Goal: Use online tool/utility: Utilize a website feature to perform a specific function

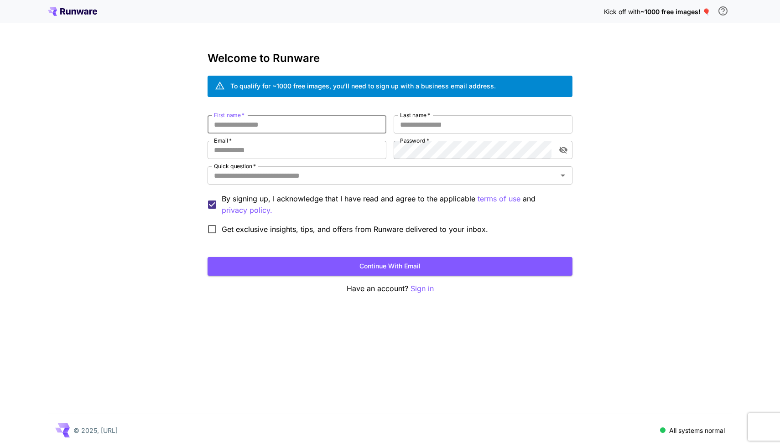
click at [303, 122] on input "First name   *" at bounding box center [296, 124] width 179 height 18
type input "******"
type input "****"
type input "*"
type input "**********"
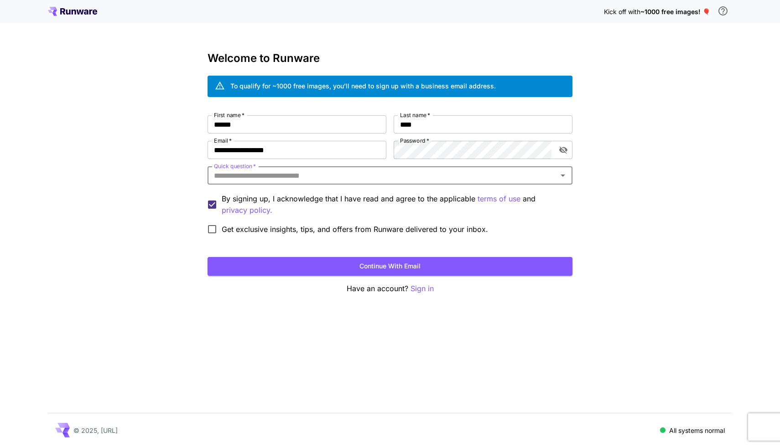
click at [558, 177] on icon "Open" at bounding box center [562, 175] width 11 height 11
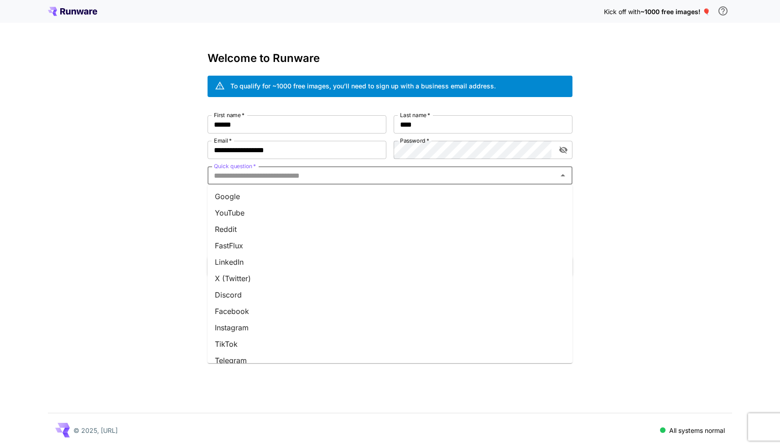
scroll to position [74, 0]
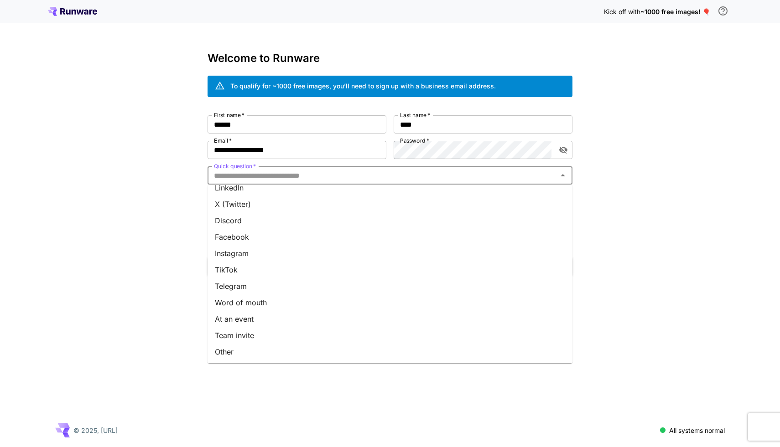
click at [297, 304] on li "Word of mouth" at bounding box center [389, 302] width 365 height 16
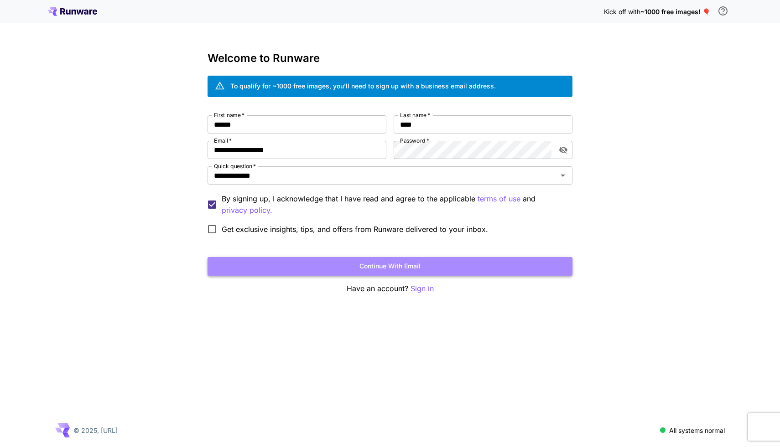
click at [315, 270] on button "Continue with email" at bounding box center [389, 266] width 365 height 19
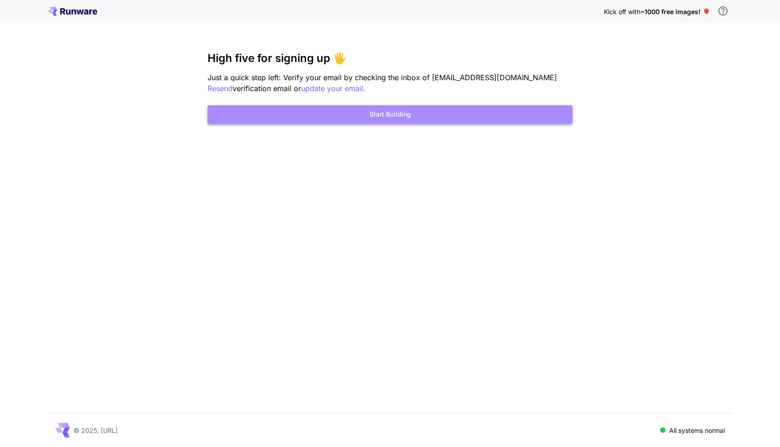
click at [394, 114] on button "Start Building" at bounding box center [389, 114] width 365 height 19
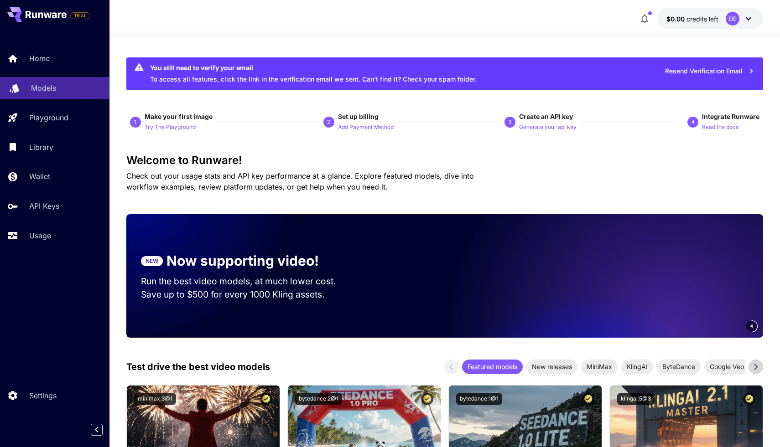
click at [37, 86] on p "Models" at bounding box center [43, 88] width 25 height 11
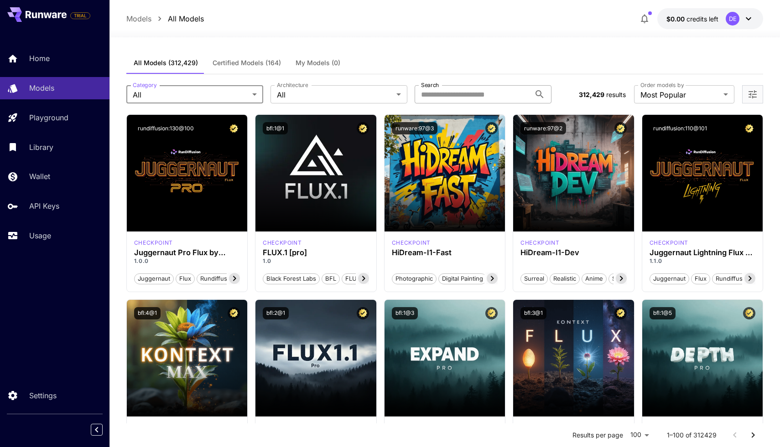
click at [469, 101] on input "Search" at bounding box center [472, 94] width 116 height 18
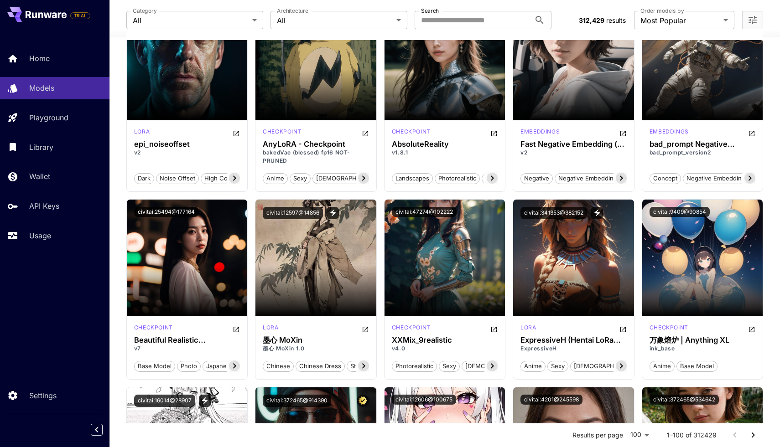
scroll to position [0, 47]
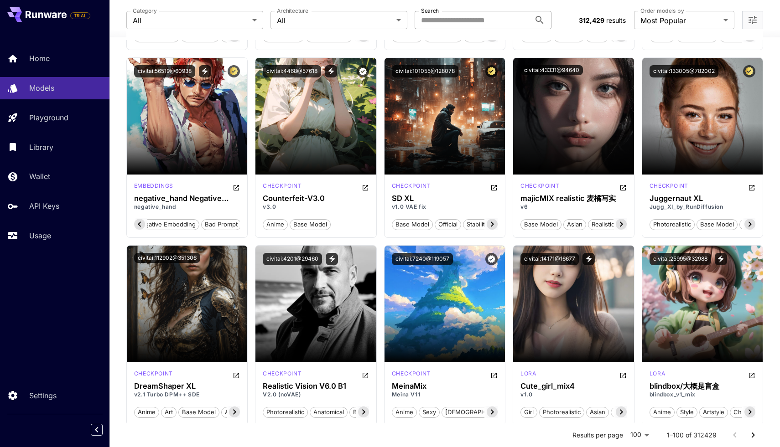
click at [432, 20] on input "Search" at bounding box center [472, 20] width 116 height 18
type input "******"
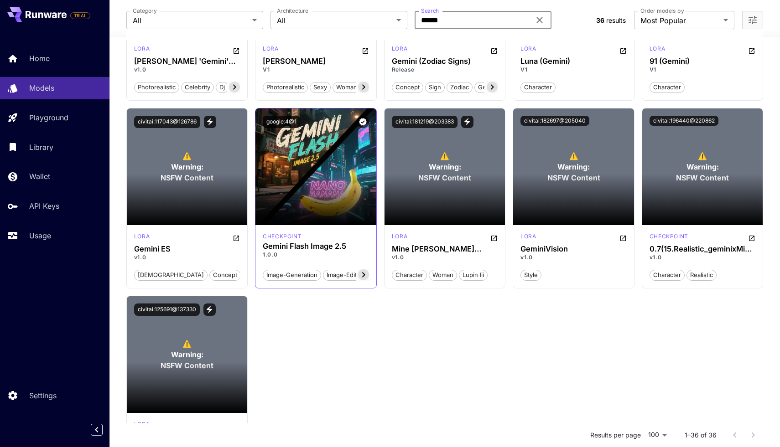
scroll to position [1593, 0]
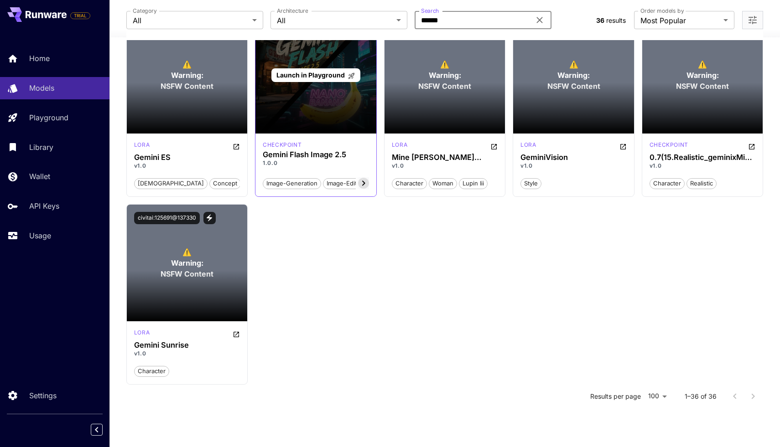
click at [311, 72] on span "Launch in Playground" at bounding box center [310, 75] width 68 height 8
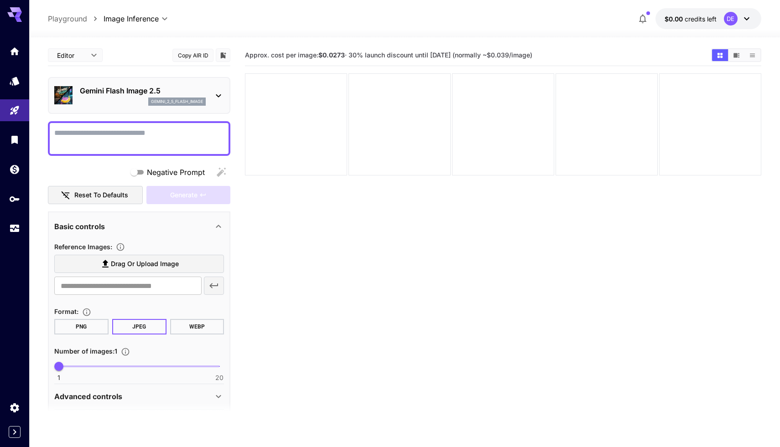
click at [218, 93] on icon at bounding box center [218, 95] width 11 height 11
drag, startPoint x: 76, startPoint y: 88, endPoint x: 171, endPoint y: 88, distance: 95.3
click at [171, 88] on div "Gemini Flash Image 2.5 gemini_2_5_flash_image" at bounding box center [139, 96] width 170 height 28
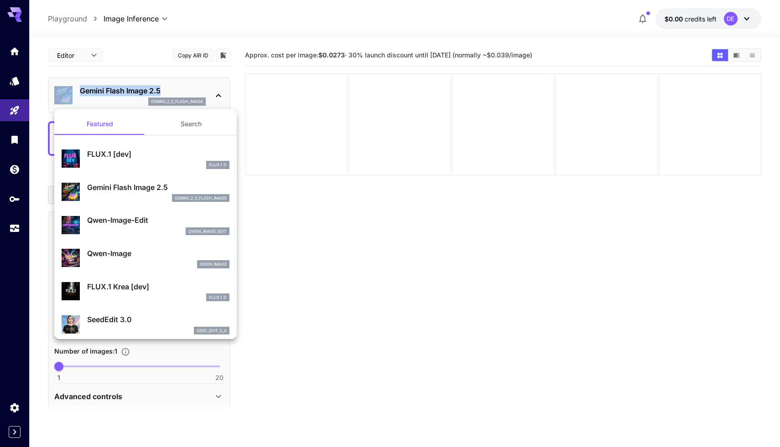
copy div "Gemini Flash Image 2.5"
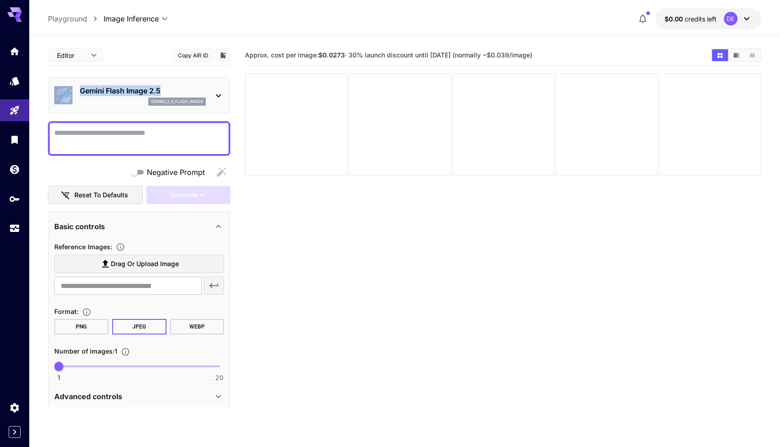
click at [750, 16] on icon at bounding box center [746, 18] width 11 height 11
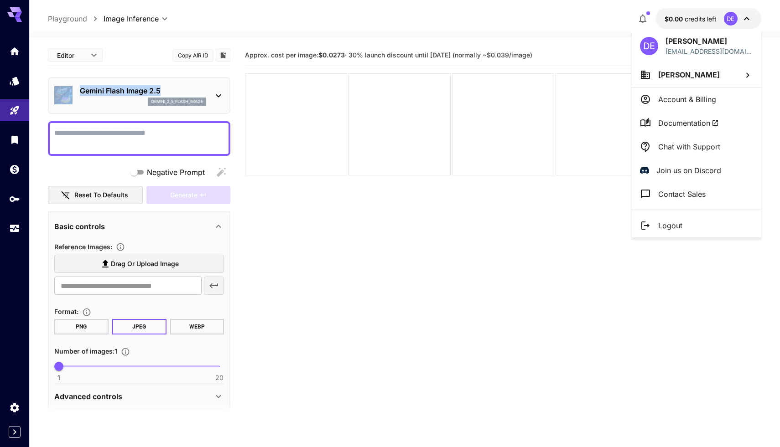
click at [702, 97] on p "Account & Billing" at bounding box center [687, 99] width 58 height 11
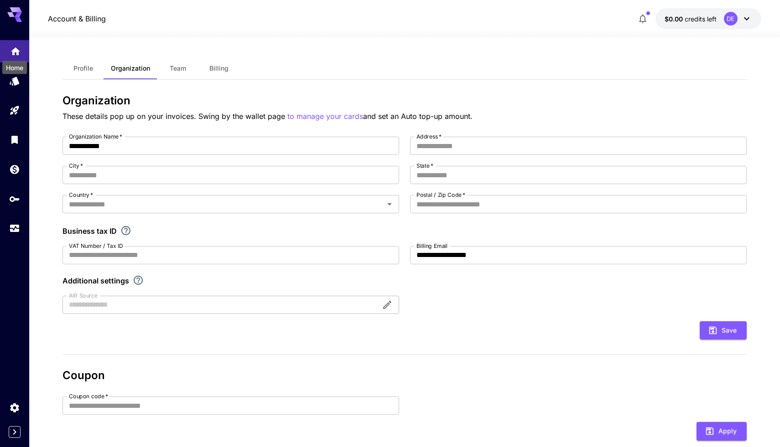
click at [14, 46] on icon "Home" at bounding box center [15, 48] width 11 height 11
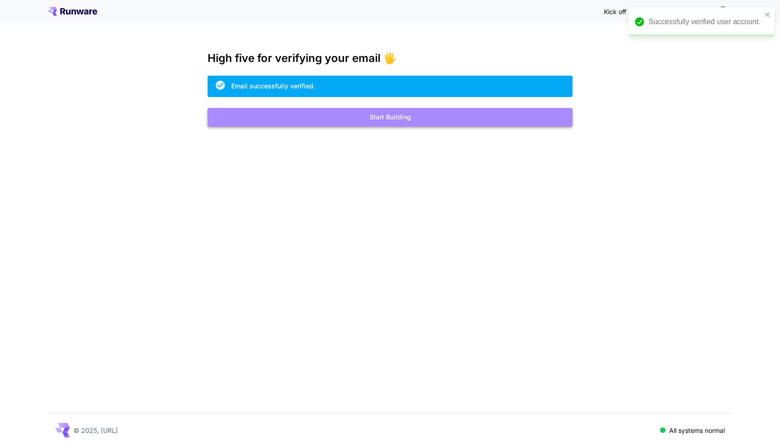
click at [392, 115] on button "Start Building" at bounding box center [389, 117] width 365 height 19
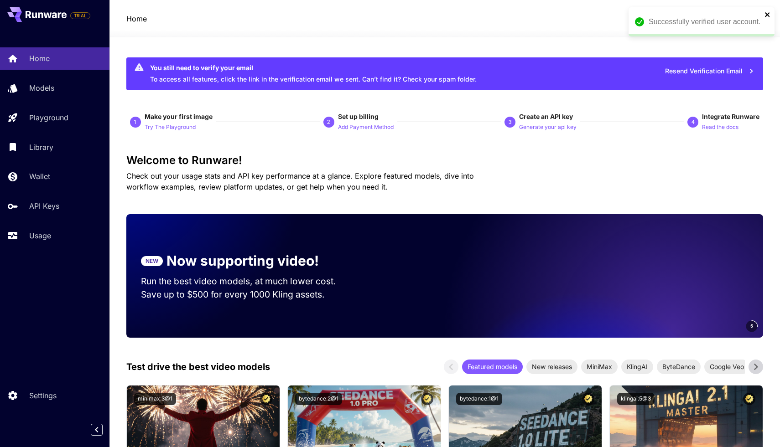
click at [764, 14] on icon "close" at bounding box center [767, 14] width 6 height 7
click at [177, 127] on p "Try The Playground" at bounding box center [170, 127] width 51 height 9
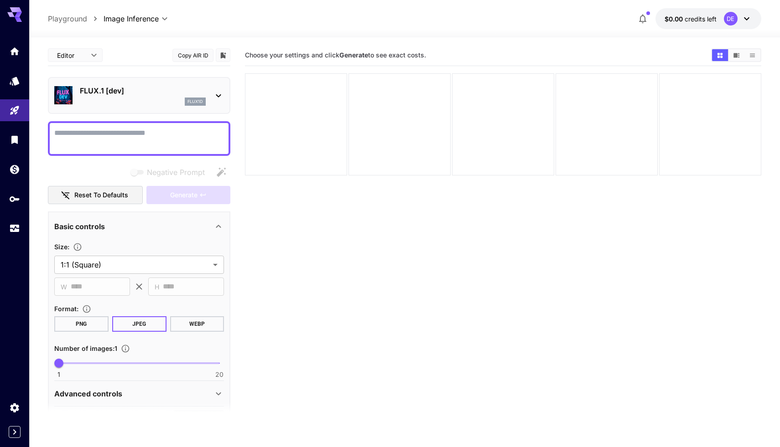
click at [144, 93] on p "FLUX.1 [dev]" at bounding box center [143, 90] width 126 height 11
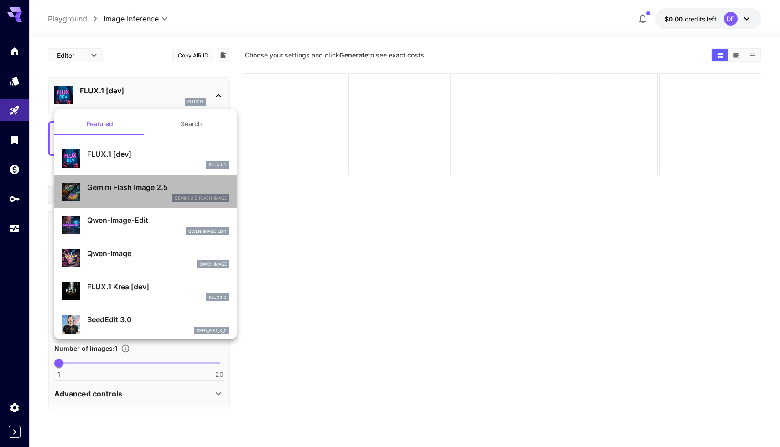
click at [131, 187] on p "Gemini Flash Image 2.5" at bounding box center [158, 187] width 142 height 11
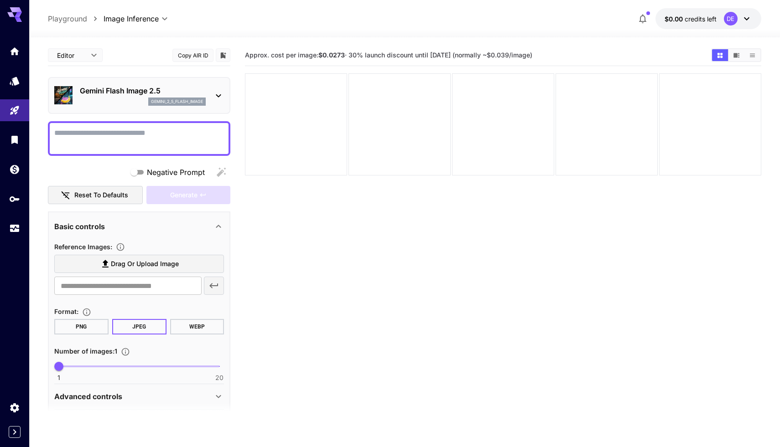
click at [124, 136] on textarea "Negative Prompt" at bounding box center [139, 139] width 170 height 22
click at [109, 269] on label "Drag or upload image" at bounding box center [139, 264] width 170 height 19
click at [0, 0] on input "Drag or upload image" at bounding box center [0, 0] width 0 height 0
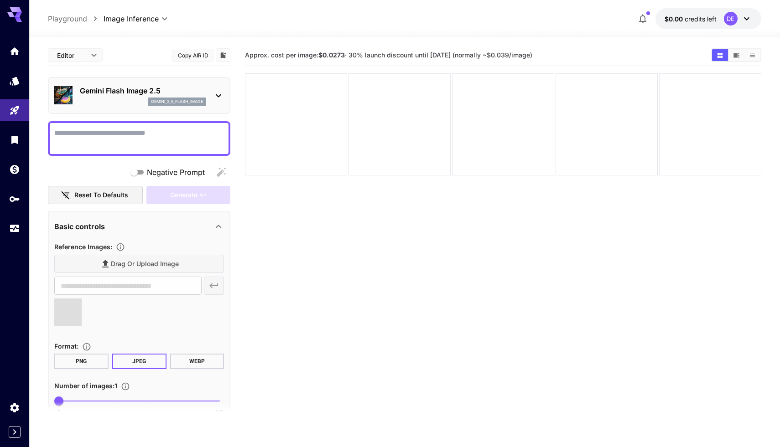
click at [161, 136] on textarea "Negative Prompt" at bounding box center [139, 139] width 170 height 22
type input "**********"
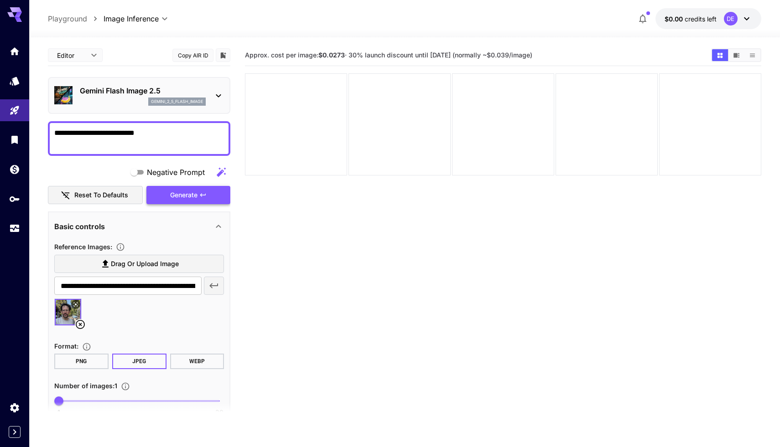
type textarea "**********"
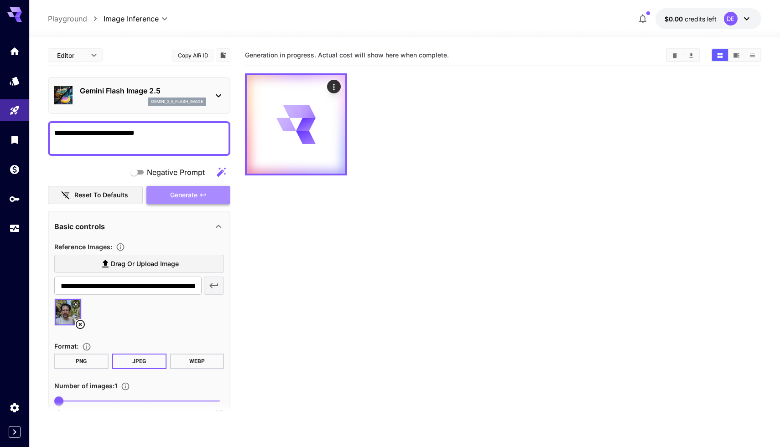
click at [202, 189] on button "Generate" at bounding box center [188, 195] width 84 height 19
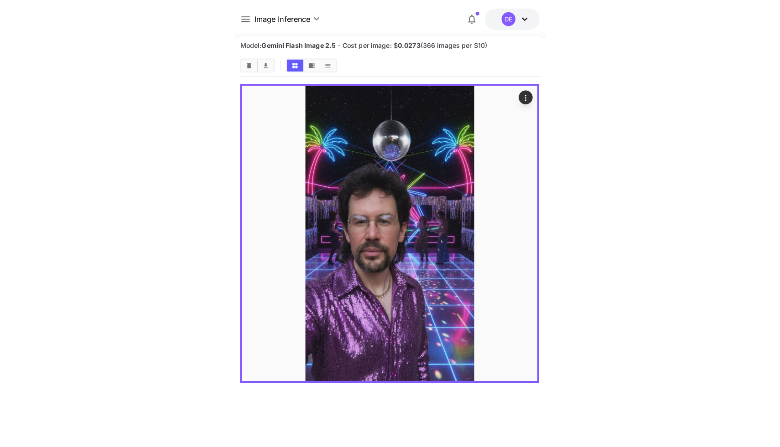
scroll to position [72, 0]
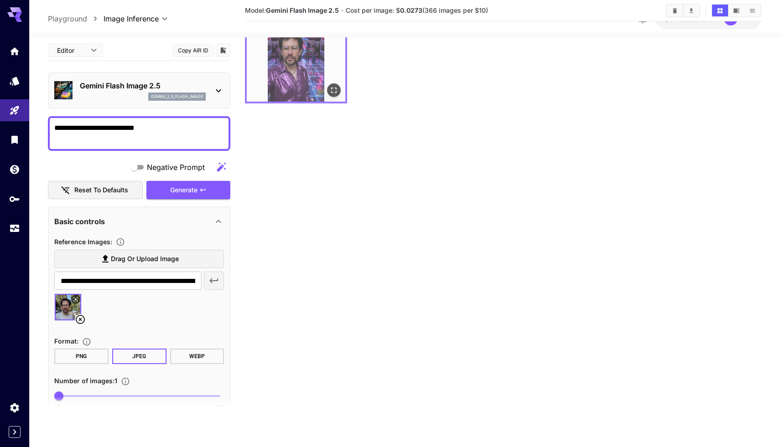
click at [304, 87] on img at bounding box center [296, 52] width 98 height 98
click at [334, 86] on icon "Open in fullscreen" at bounding box center [333, 90] width 9 height 9
